Goal: Task Accomplishment & Management: Complete application form

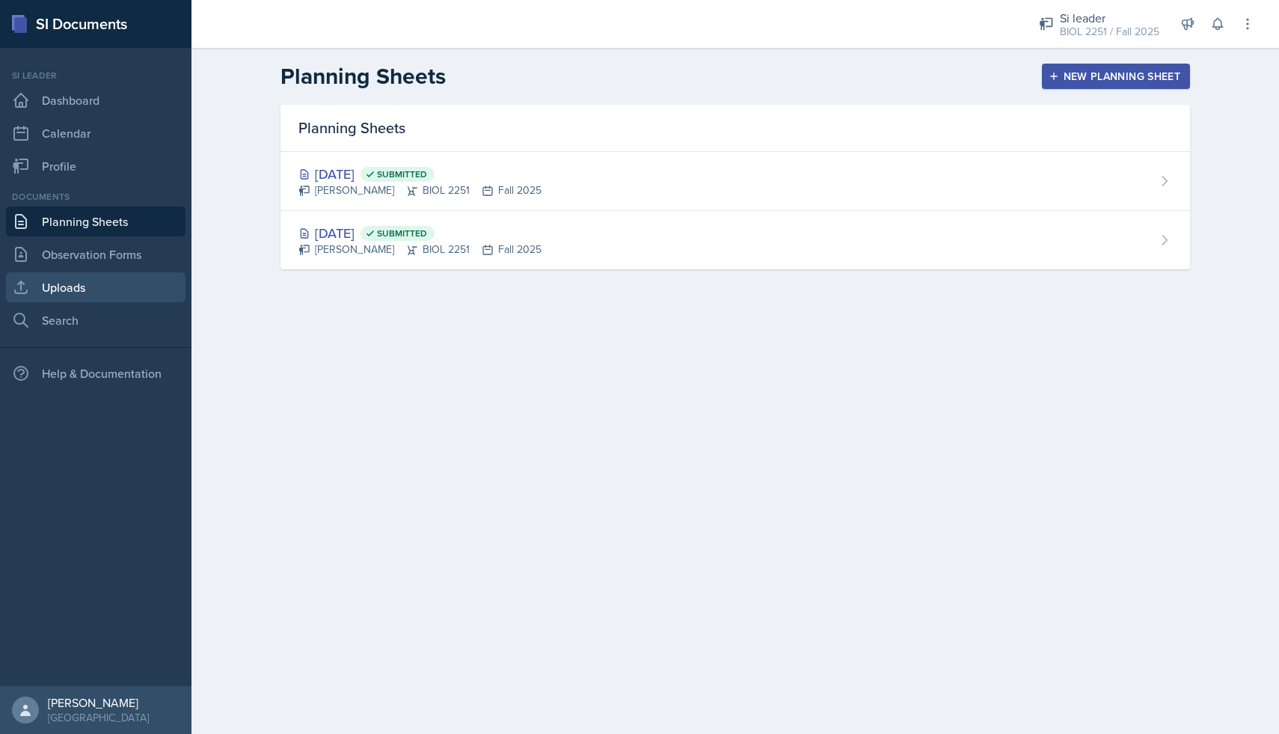
click at [101, 273] on link "Uploads" at bounding box center [96, 287] width 180 height 30
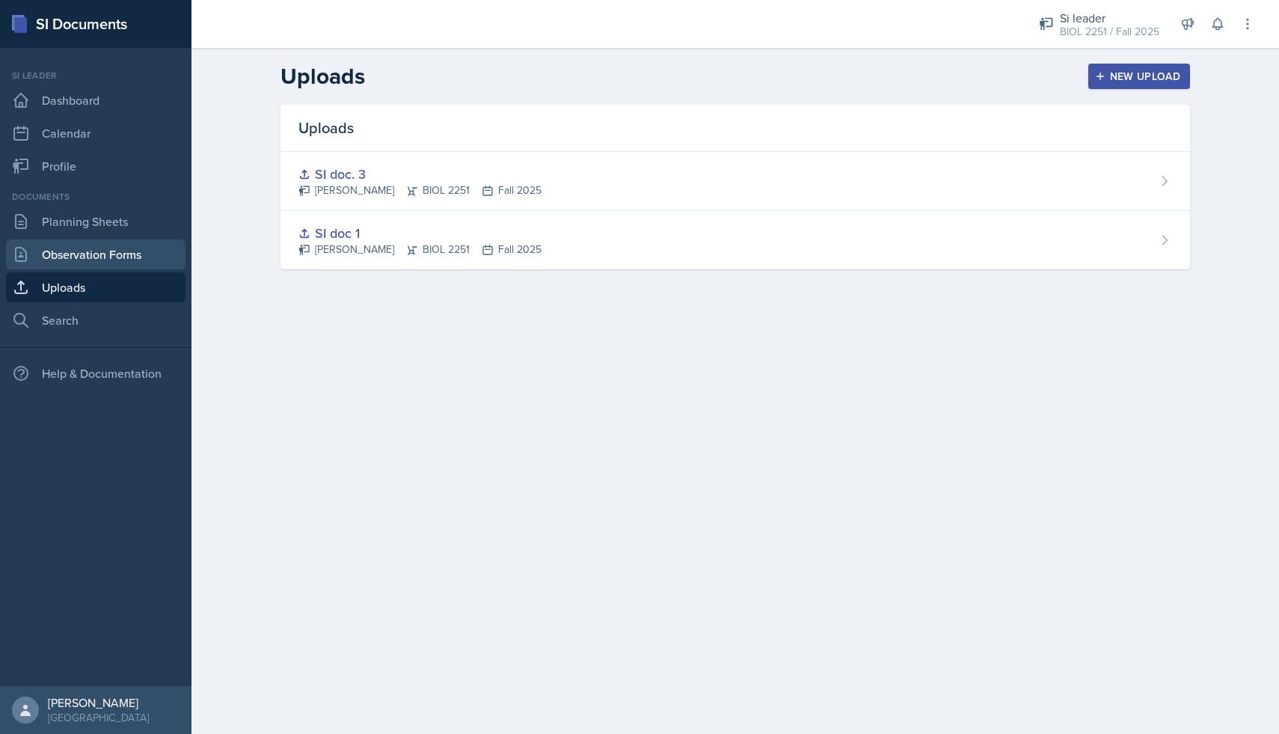
click at [102, 263] on link "Observation Forms" at bounding box center [96, 254] width 180 height 30
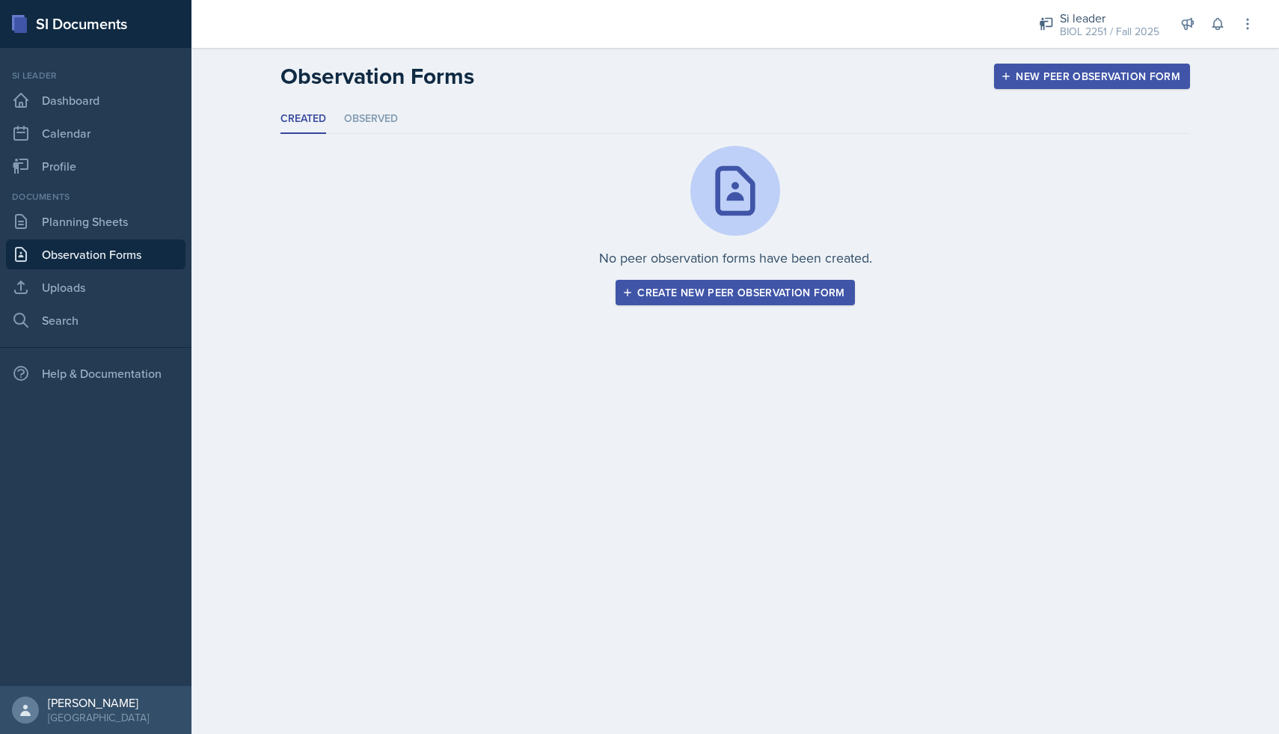
click at [774, 289] on div "Create new peer observation form" at bounding box center [734, 293] width 219 height 12
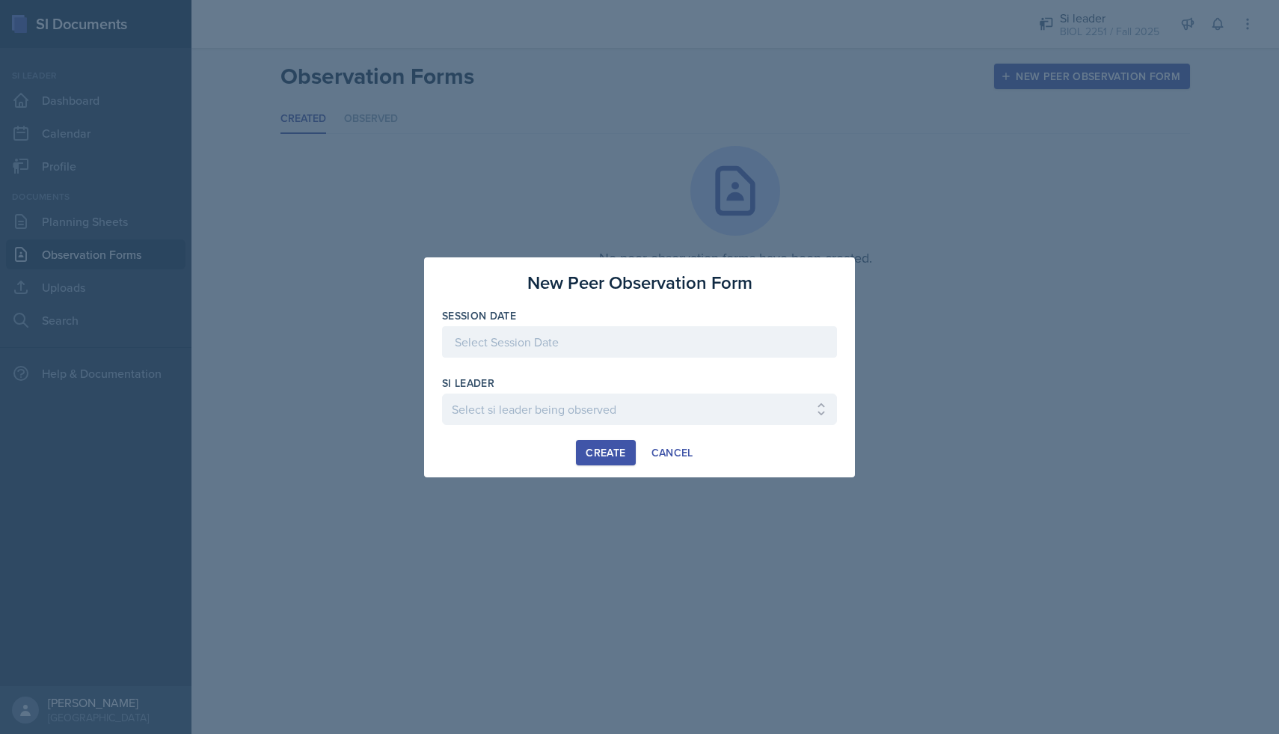
click at [533, 336] on div at bounding box center [639, 341] width 395 height 31
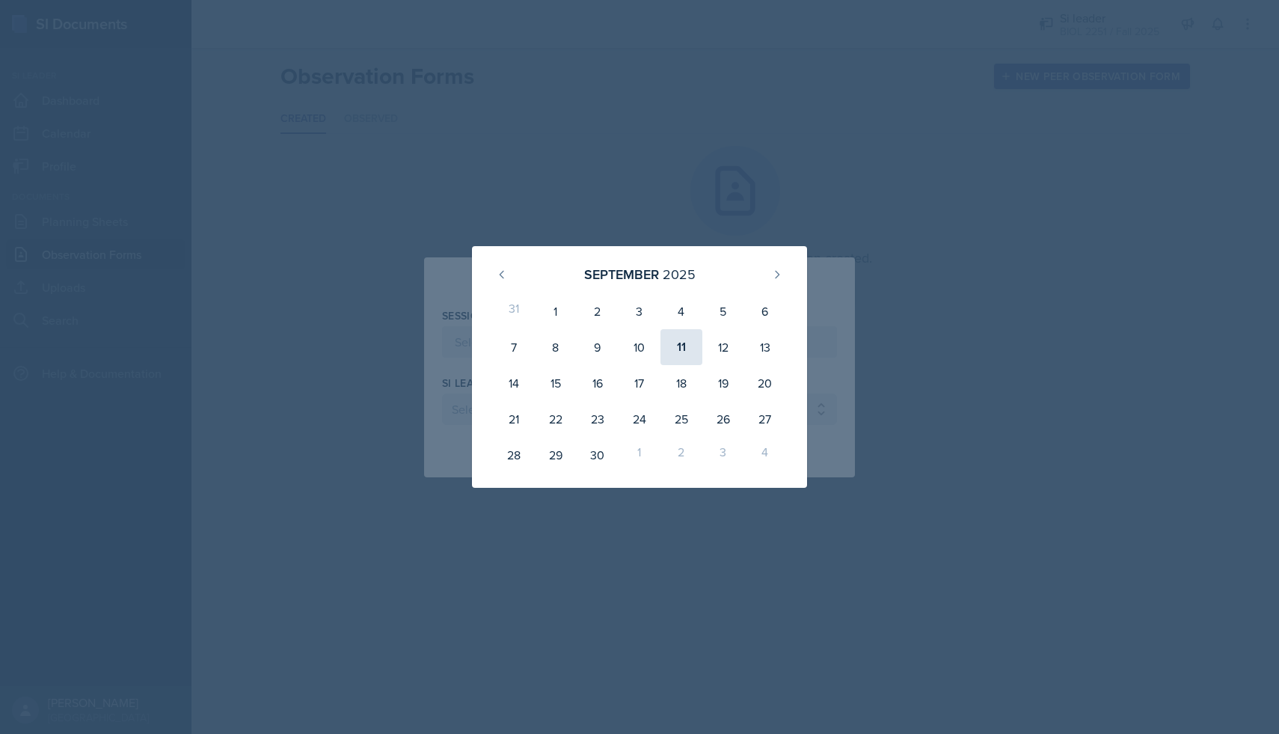
click at [675, 346] on div "11" at bounding box center [682, 347] width 42 height 36
type input "[DATE]"
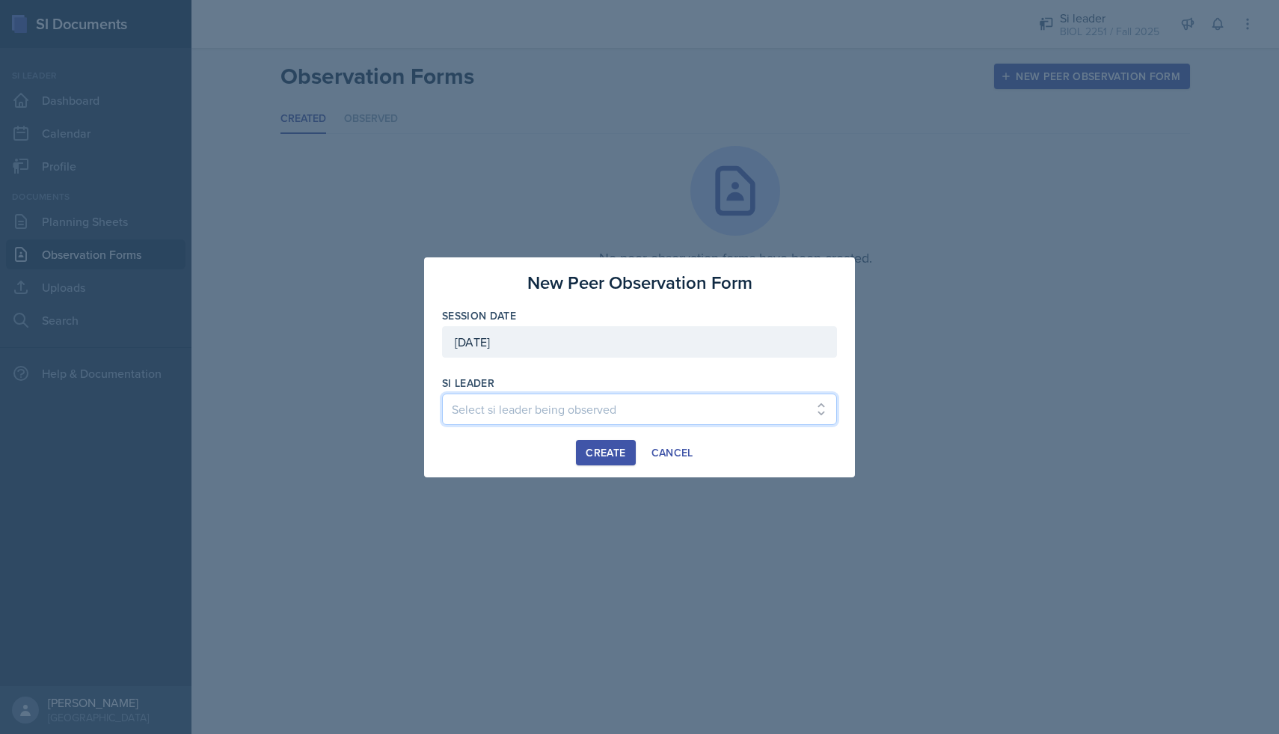
click at [539, 407] on select "Select si leader being observed [PERSON_NAME] / PSYC 2500 / The Phantoms of The…" at bounding box center [639, 409] width 395 height 31
select select "8df8f21f-e8b7-44eb-8ea8-f429730636d6"
click at [442, 394] on select "Select si leader being observed [PERSON_NAME] / PSYC 2500 / The Phantoms of The…" at bounding box center [639, 409] width 395 height 31
click at [589, 448] on div "Create" at bounding box center [606, 453] width 40 height 12
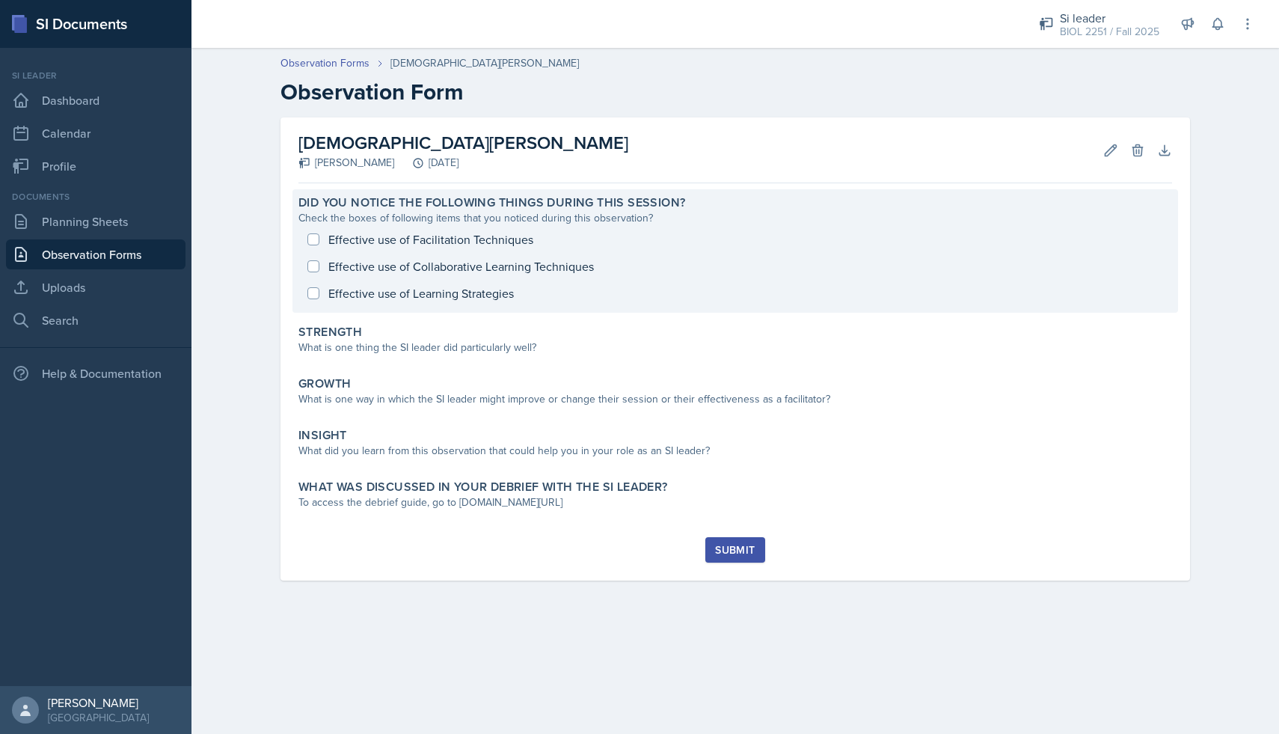
click at [316, 237] on div "Effective use of Facilitation Techniques Effective use of Collaborative Learnin…" at bounding box center [736, 266] width 874 height 81
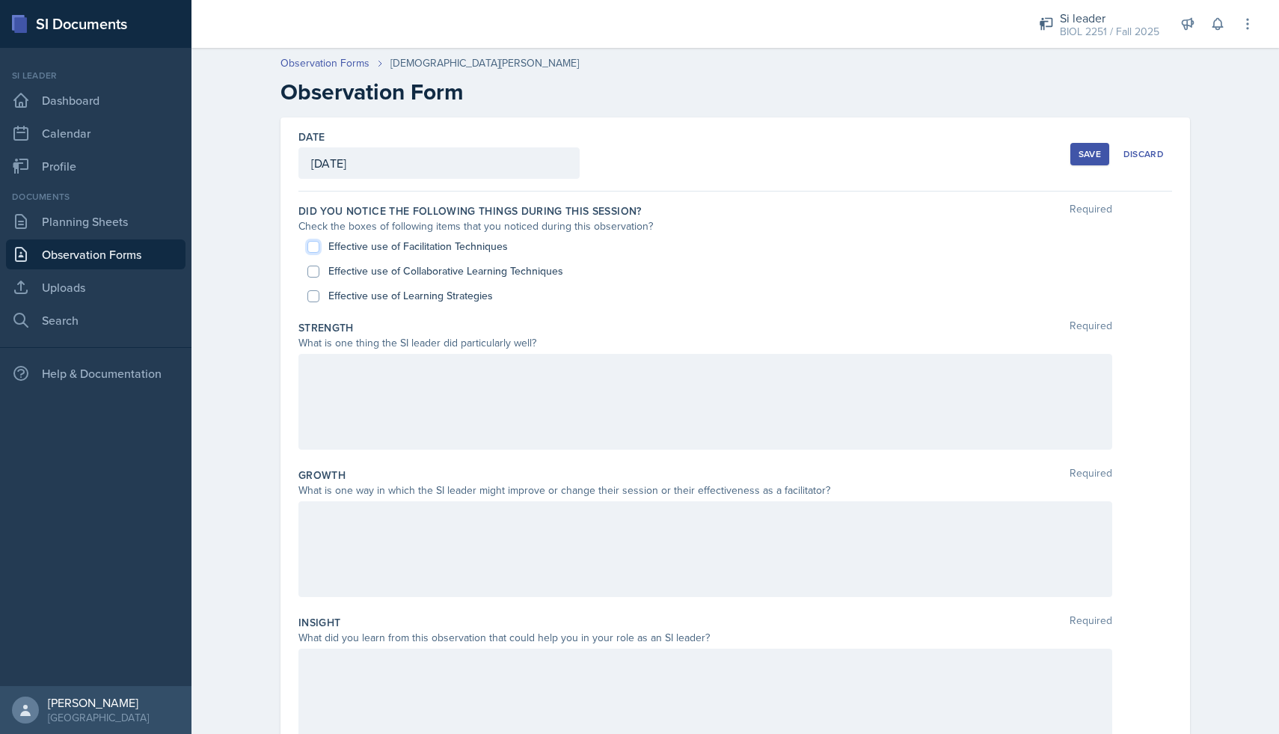
click at [313, 248] on input "Effective use of Facilitation Techniques" at bounding box center [313, 247] width 12 height 12
checkbox input "true"
click at [313, 271] on input "Effective use of Collaborative Learning Techniques" at bounding box center [313, 272] width 12 height 12
checkbox input "true"
click at [313, 290] on input "Effective use of Learning Strategies" at bounding box center [313, 296] width 12 height 12
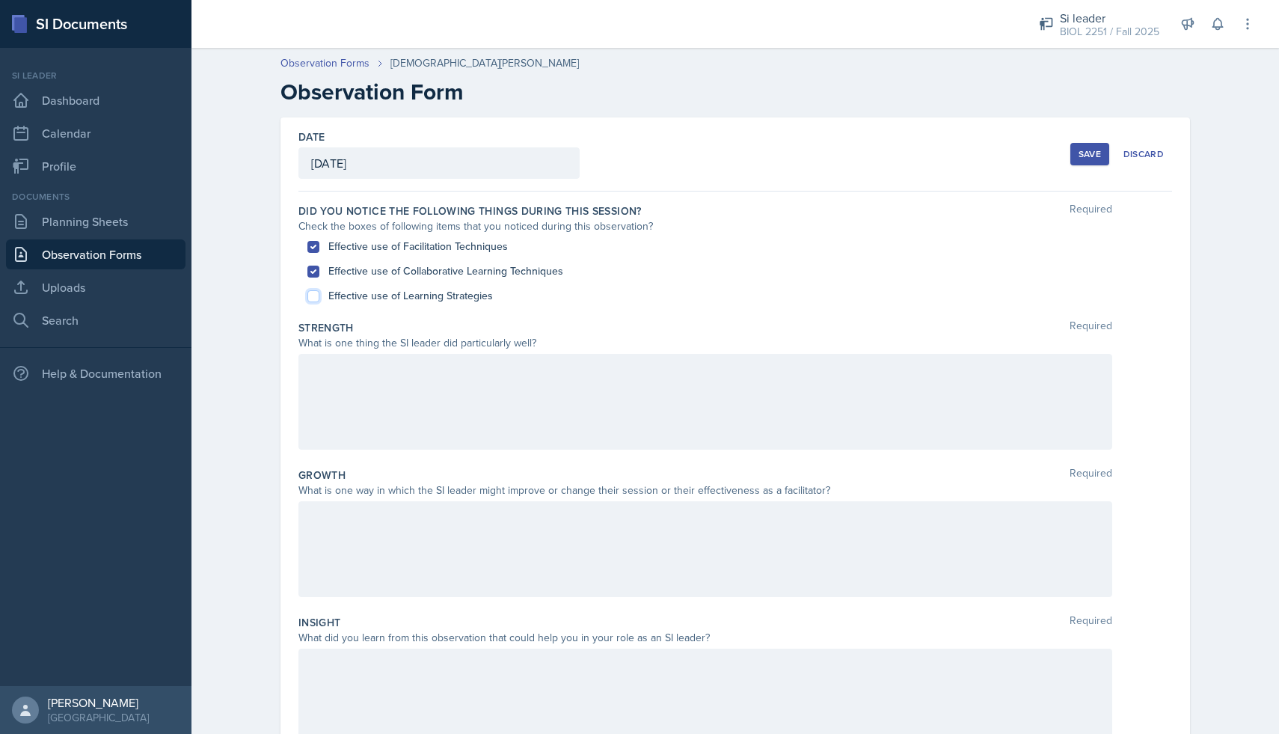
checkbox input "true"
click at [347, 346] on div "What is one thing the SI leader did particularly well?" at bounding box center [706, 343] width 814 height 16
click at [372, 377] on div at bounding box center [706, 402] width 814 height 96
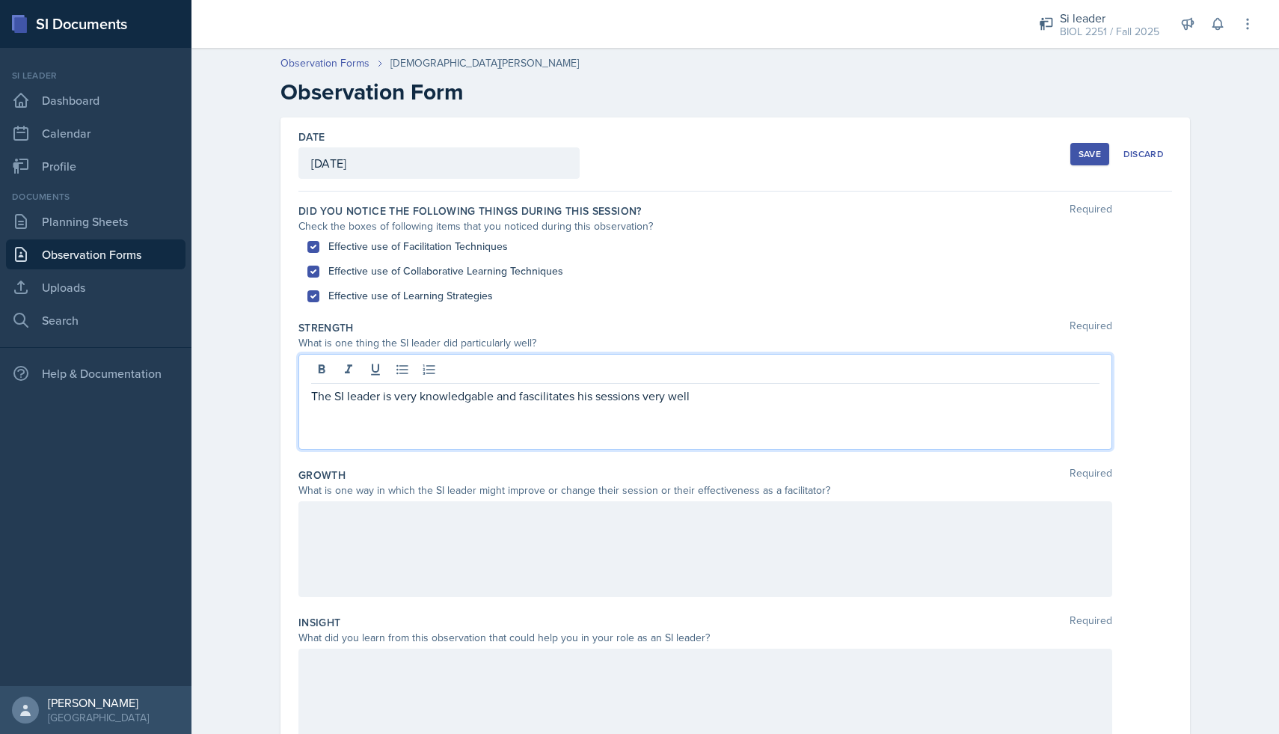
click at [554, 405] on div "The SI leader is very knowledgable and fascilitates his sessions very well" at bounding box center [706, 402] width 814 height 96
click at [554, 400] on p "The SI leader is very knowledgable and fascilitates his sessions very well" at bounding box center [705, 396] width 789 height 18
copy p "fascilitates"
click at [696, 394] on p "The SI leader is very knowledgable and facilitates his sessions very well" at bounding box center [705, 396] width 789 height 18
